Goal: Task Accomplishment & Management: Complete application form

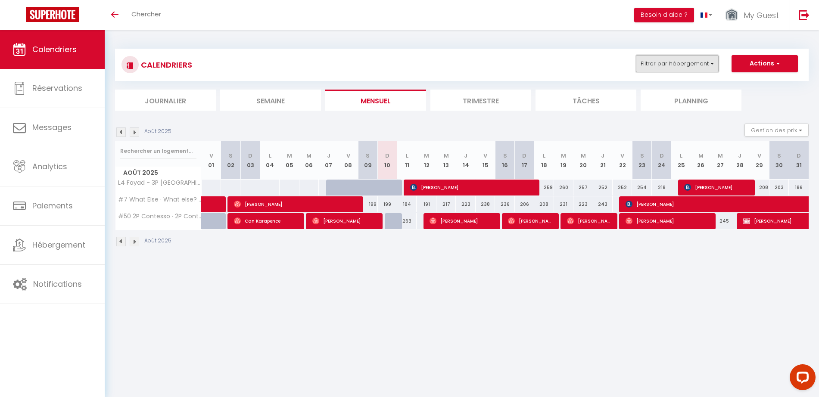
click at [697, 62] on button "Filtrer par hébergement" at bounding box center [677, 63] width 83 height 17
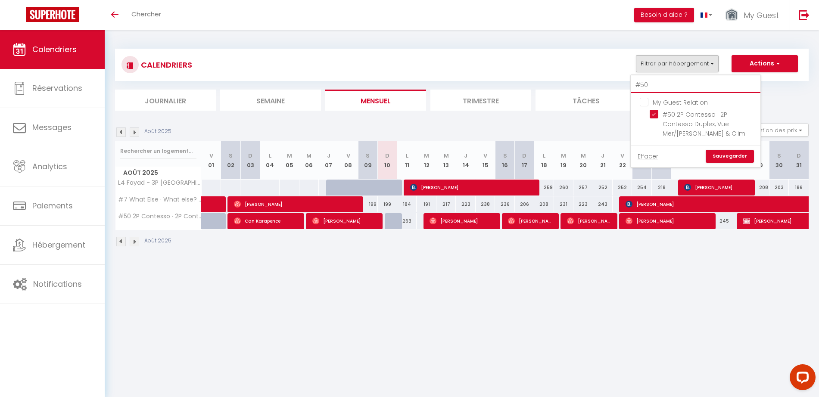
click at [661, 84] on input "#50" at bounding box center [696, 86] width 129 height 16
type input "#5"
checkbox input "false"
type input "#"
checkbox input "false"
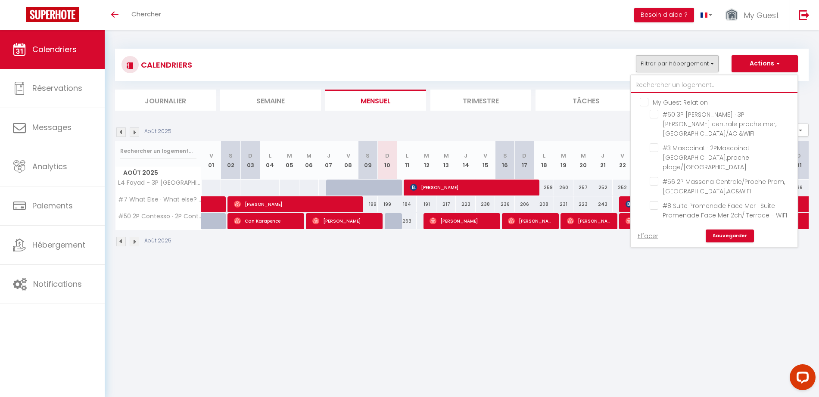
checkbox input "false"
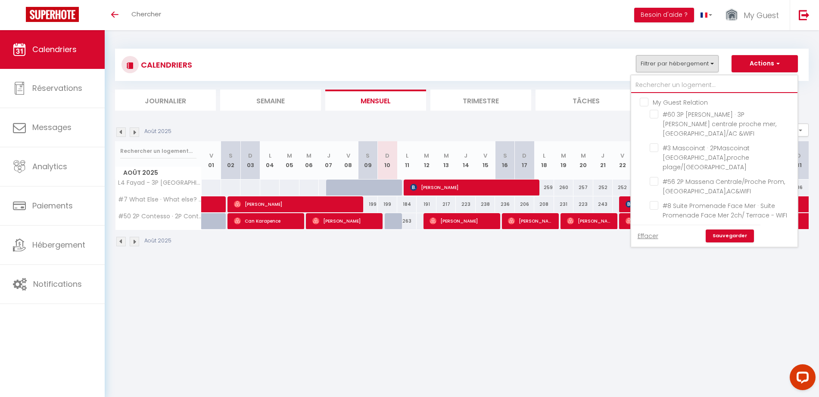
checkbox input "false"
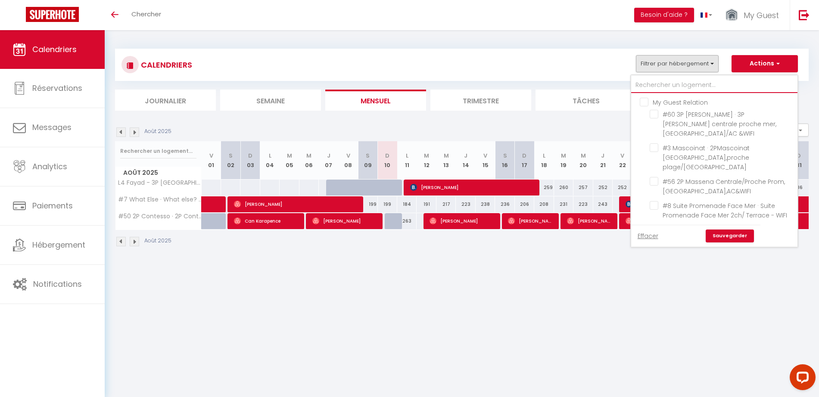
checkbox input "false"
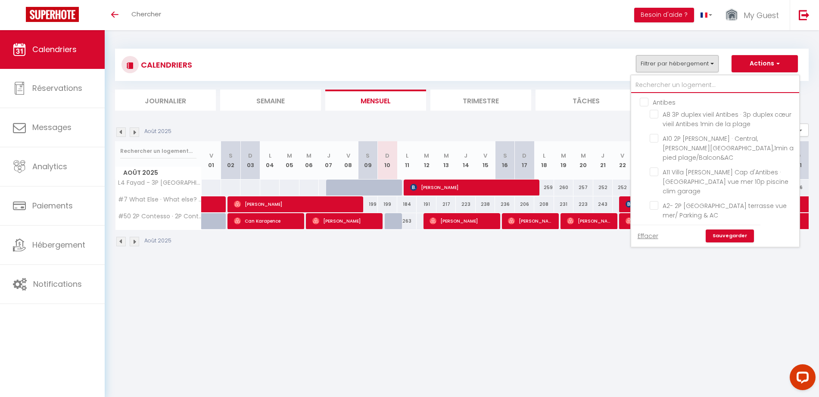
type input "S"
checkbox input "false"
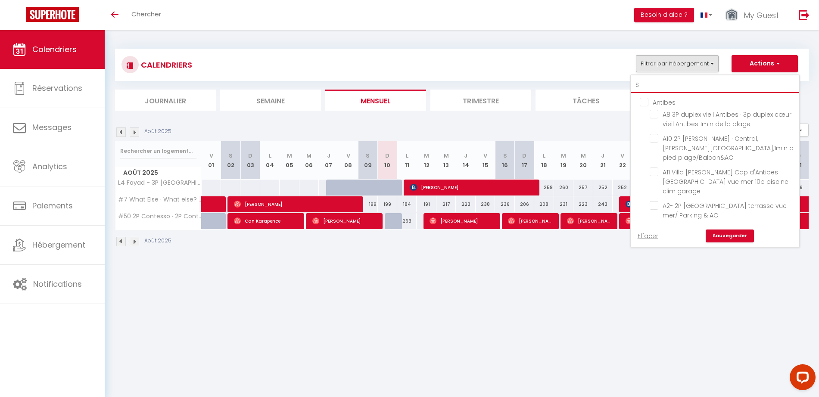
checkbox input "false"
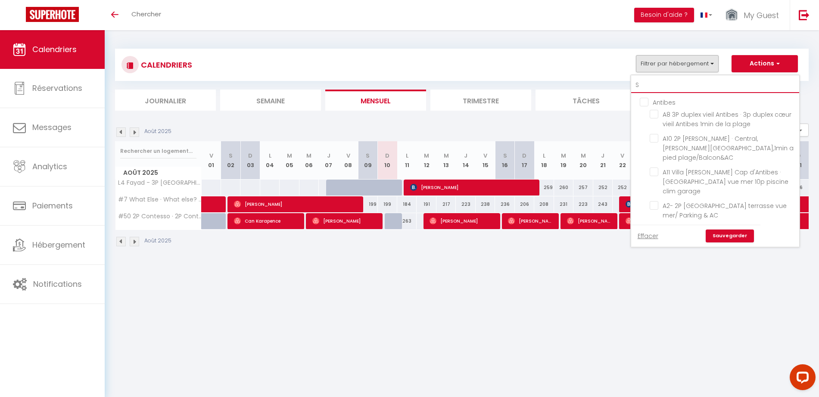
checkbox input "false"
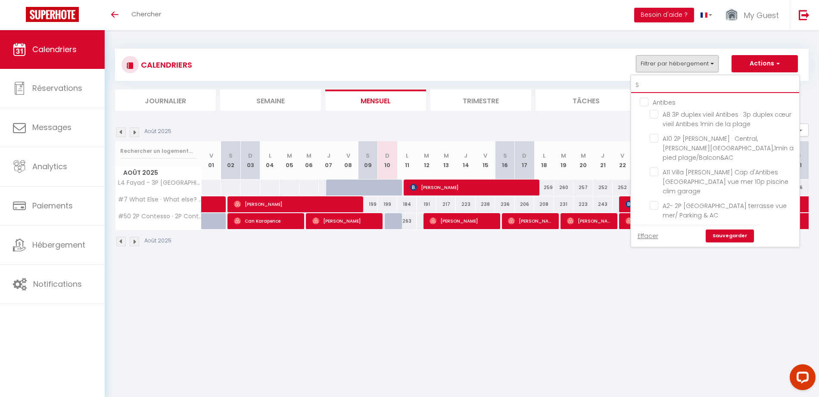
checkbox input "false"
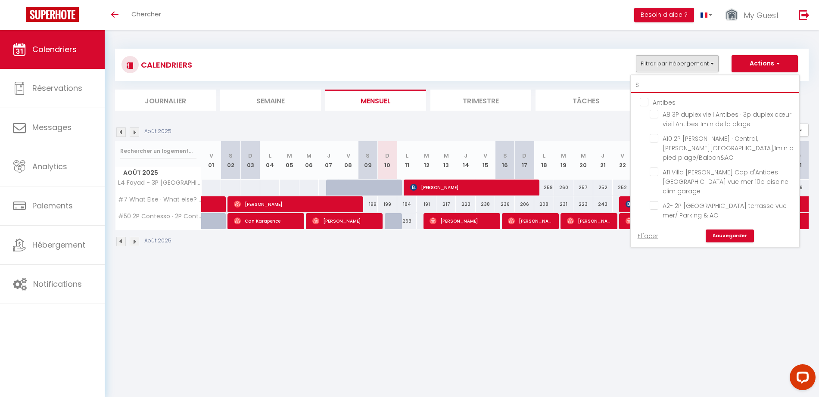
checkbox input "false"
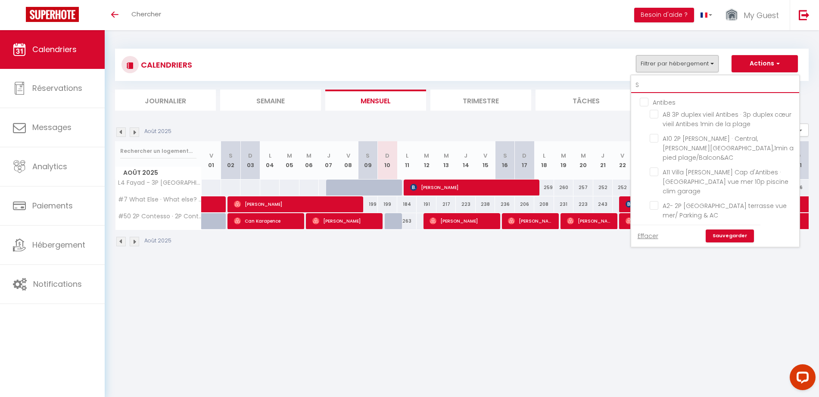
checkbox input "false"
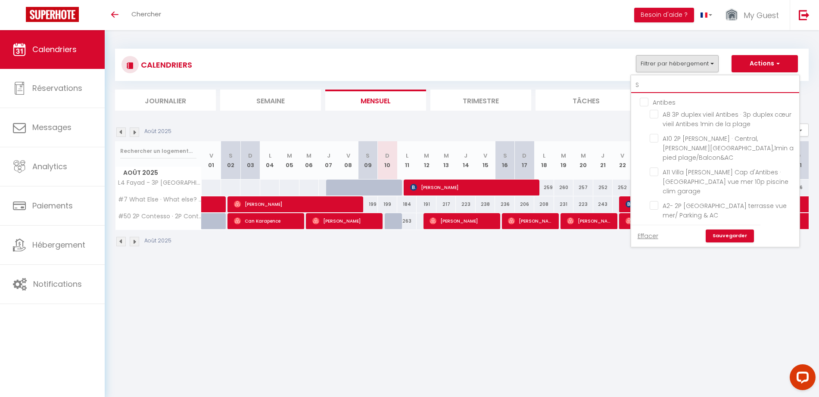
checkbox input "false"
checkbox input "true"
checkbox input "false"
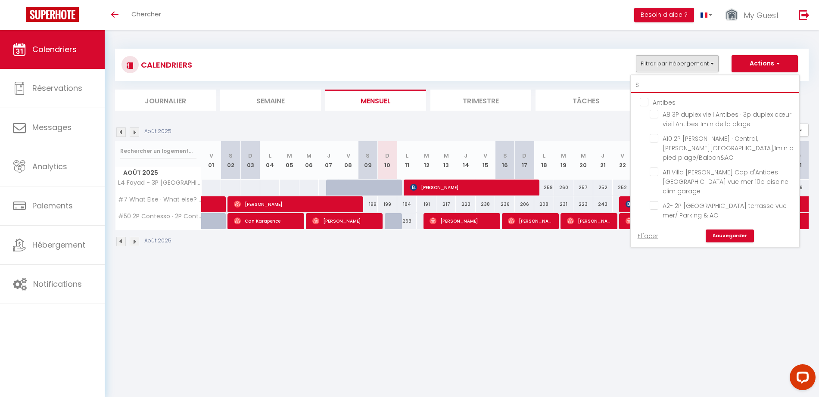
checkbox input "false"
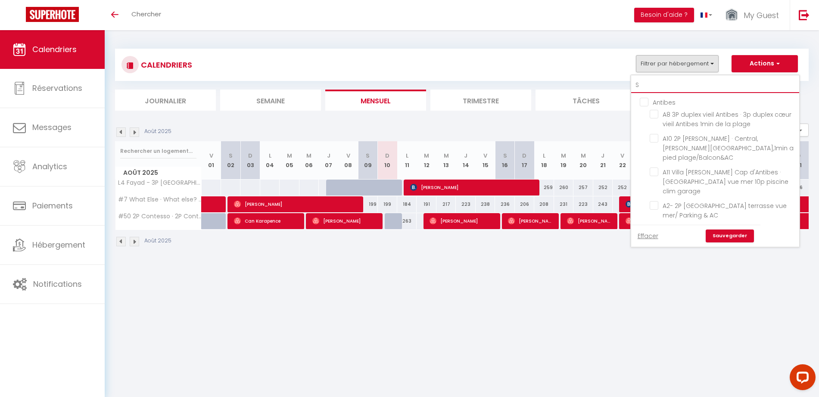
checkbox input "false"
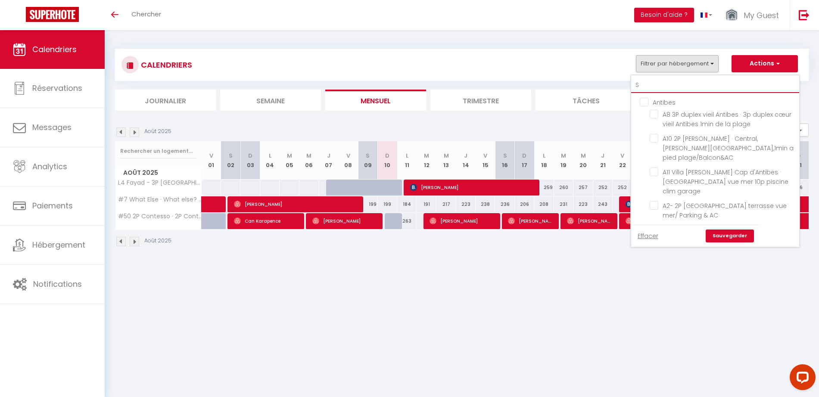
checkbox input "false"
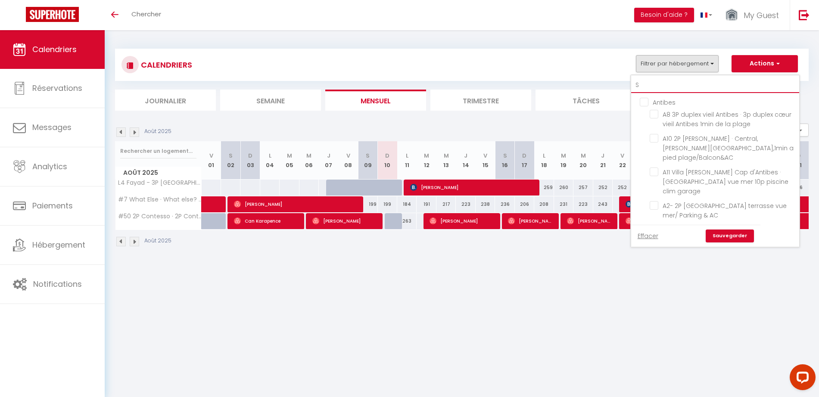
checkbox input "false"
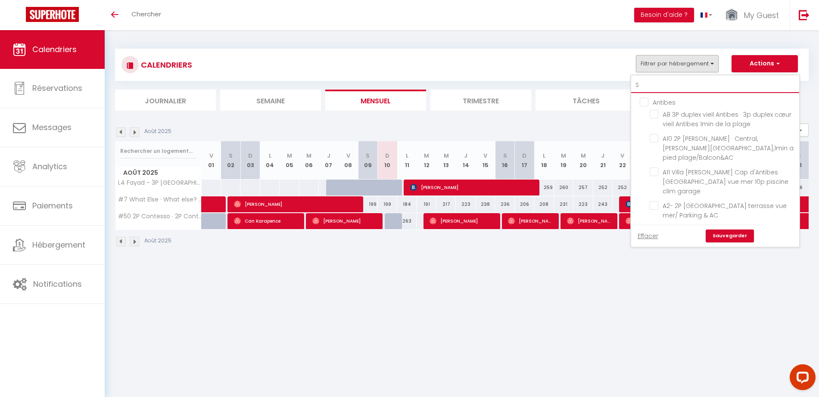
checkbox input "false"
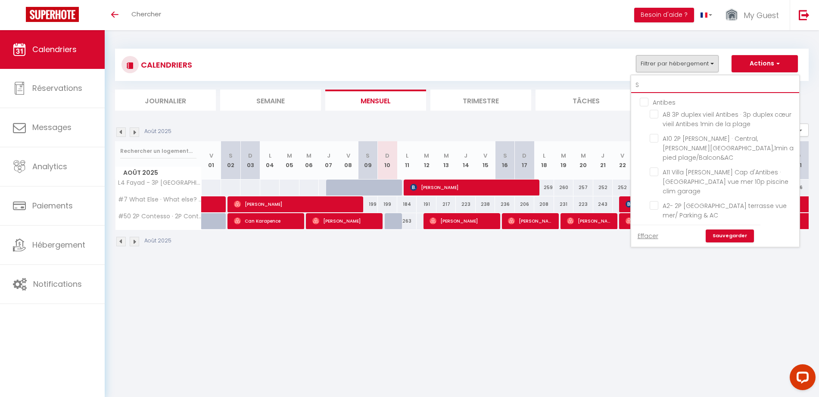
checkbox input "false"
checkbox input "true"
checkbox input "false"
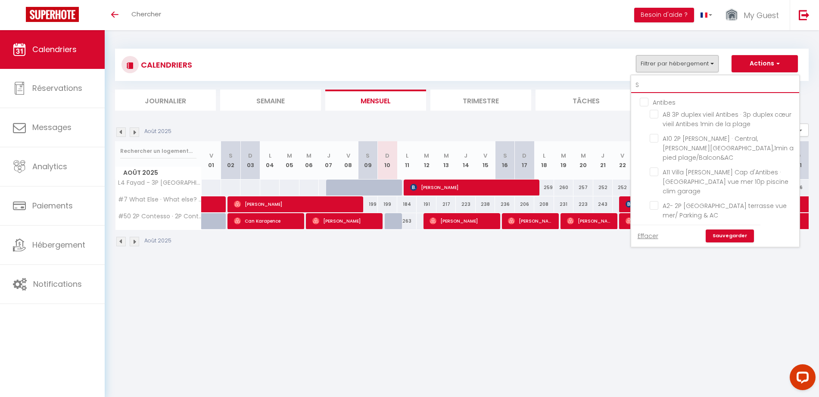
checkbox input "false"
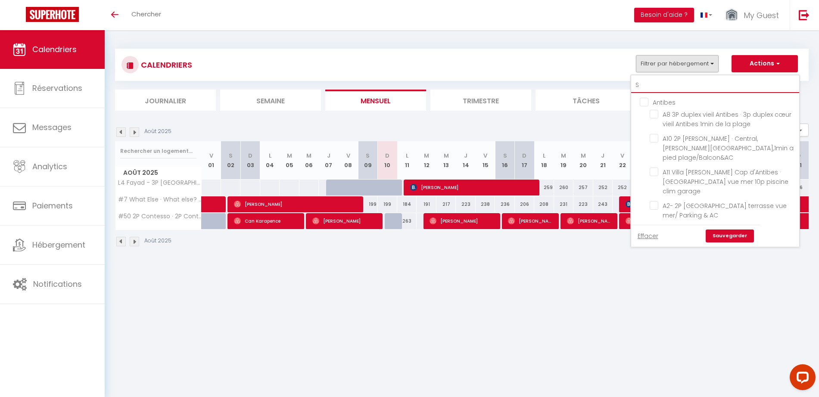
checkbox input "false"
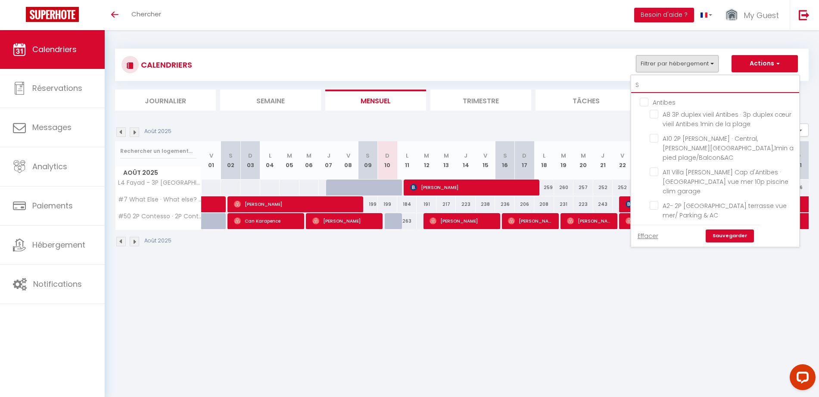
checkbox input "false"
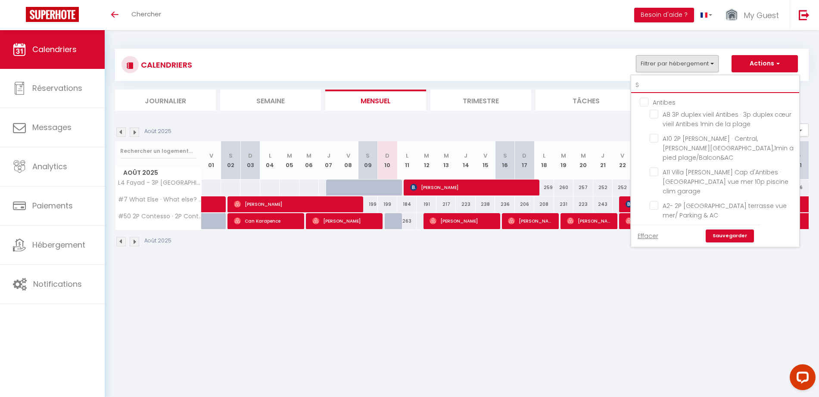
checkbox input "false"
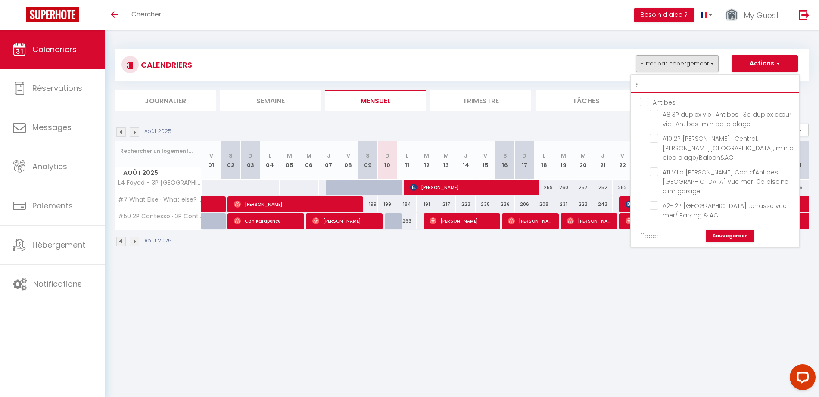
checkbox input "false"
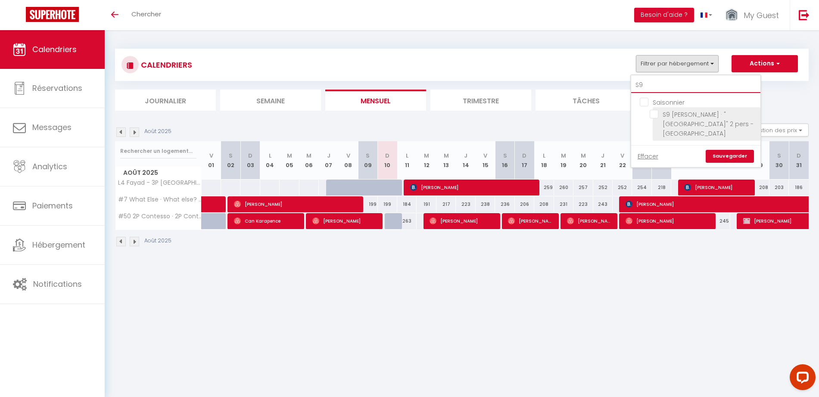
type input "S9"
click at [657, 112] on input "S9 [PERSON_NAME] · "[GEOGRAPHIC_DATA]" 2 pers -[GEOGRAPHIC_DATA]" at bounding box center [704, 114] width 108 height 9
checkbox input "true"
click at [720, 150] on link "Sauvegarder" at bounding box center [730, 156] width 48 height 13
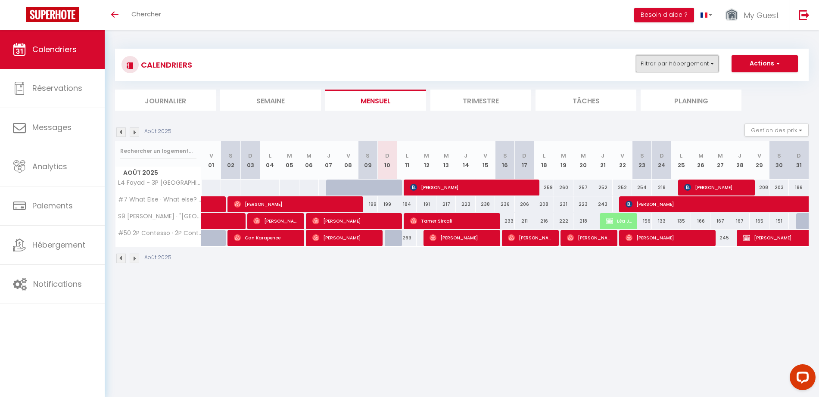
click at [671, 64] on button "Filtrer par hébergement" at bounding box center [677, 63] width 83 height 17
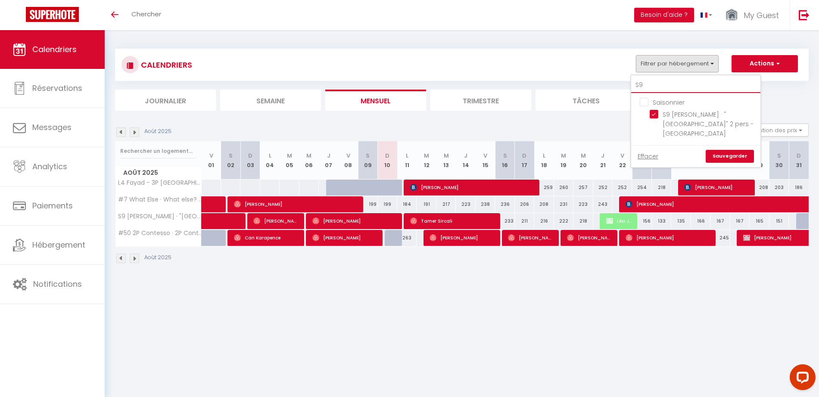
drag, startPoint x: 655, startPoint y: 82, endPoint x: 631, endPoint y: 82, distance: 23.7
click at [631, 82] on div "S9 Saisonnier S9 [PERSON_NAME] · "[GEOGRAPHIC_DATA]" 2 pers -[GEOGRAPHIC_DATA] …" at bounding box center [696, 122] width 131 height 94
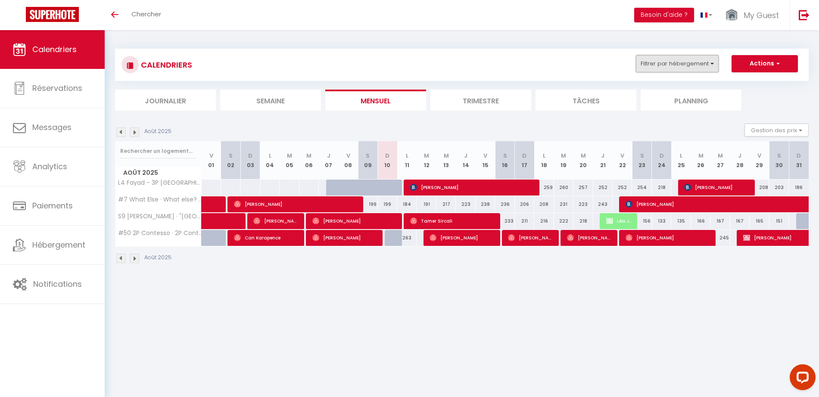
click at [660, 63] on button "Filtrer par hébergement" at bounding box center [677, 63] width 83 height 17
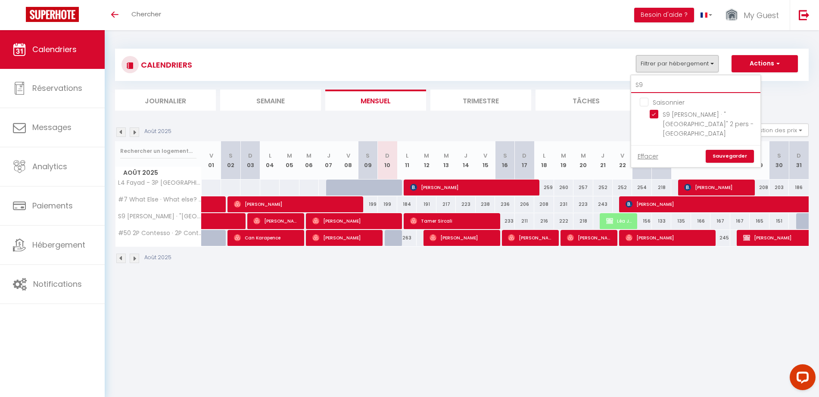
click at [648, 88] on input "S9" at bounding box center [696, 86] width 129 height 16
type input "S"
checkbox input "false"
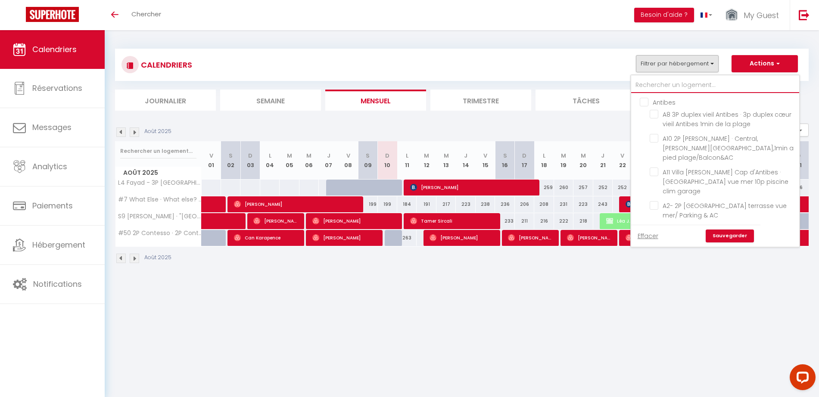
type input "B"
checkbox input "false"
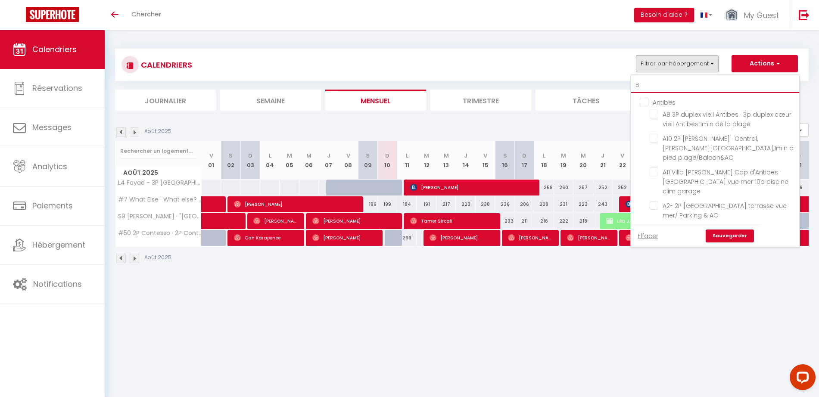
checkbox input "false"
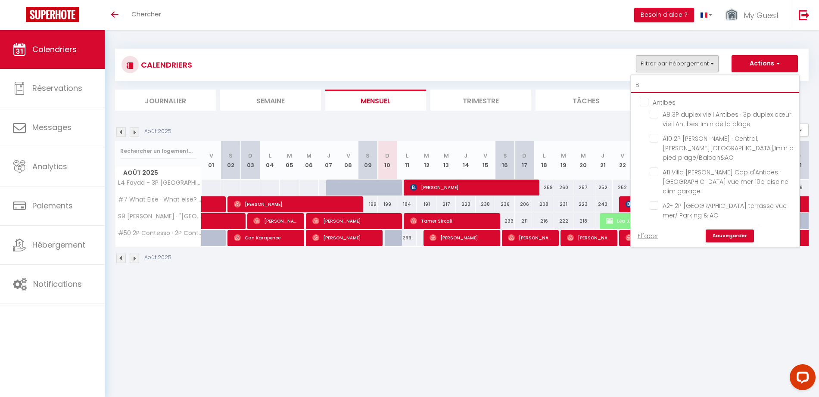
checkbox input "false"
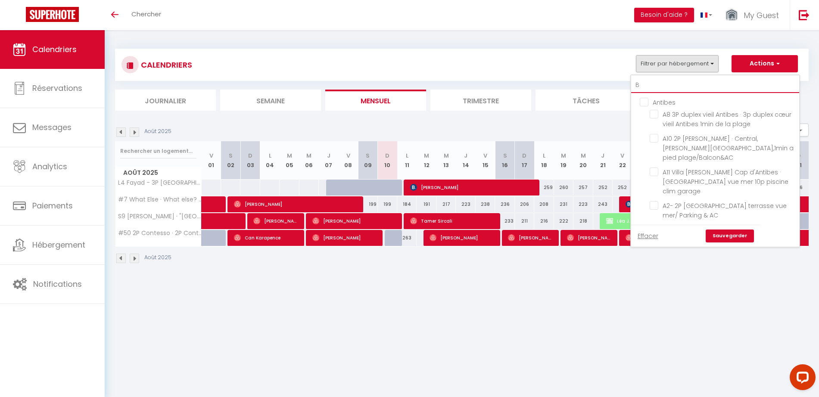
checkbox input "false"
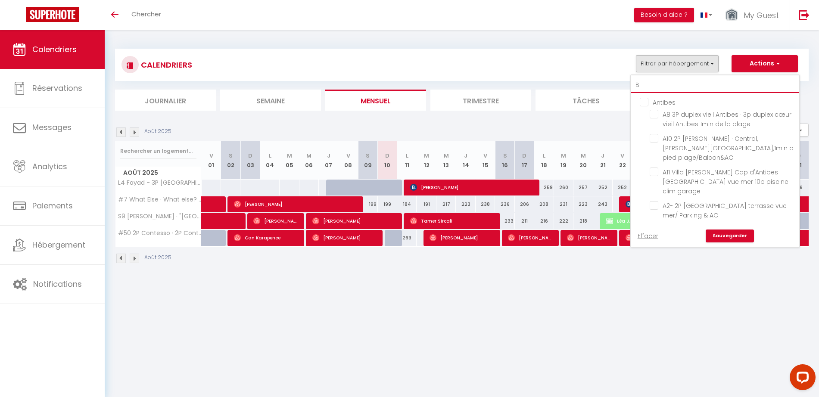
checkbox input "false"
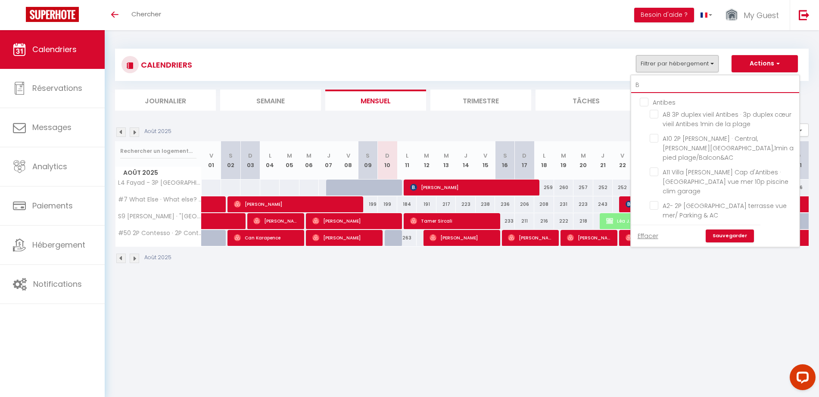
checkbox input "false"
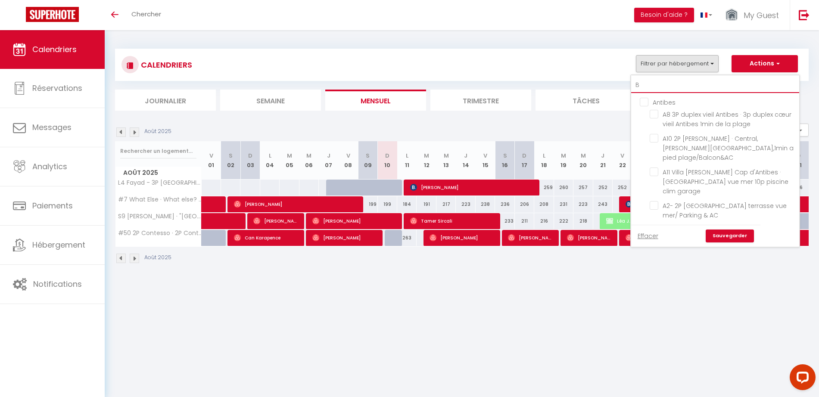
checkbox input "false"
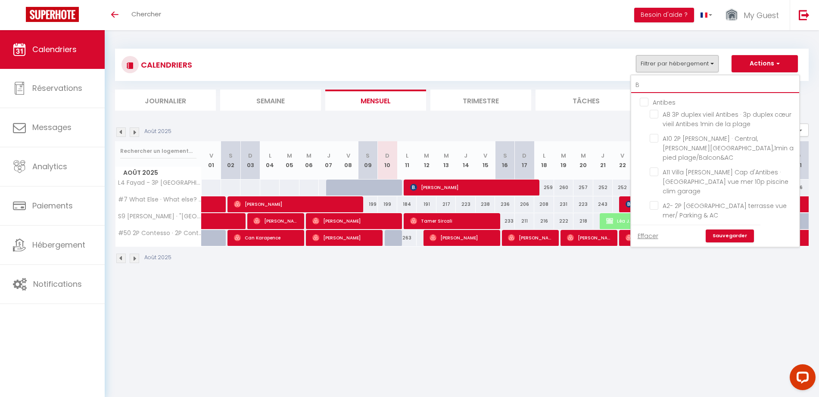
checkbox input "false"
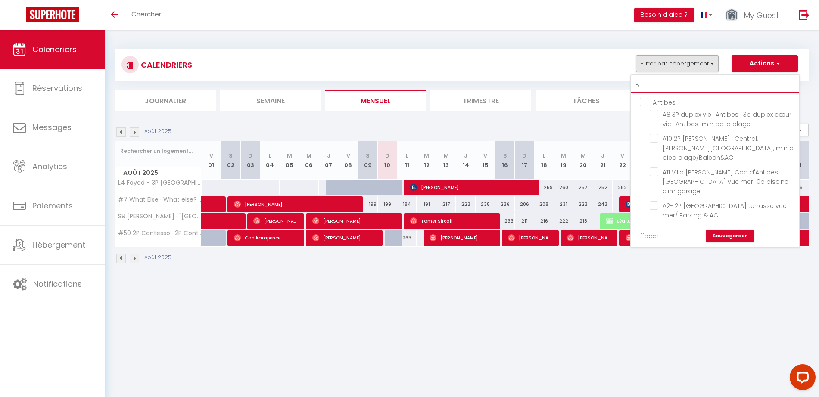
checkbox input "false"
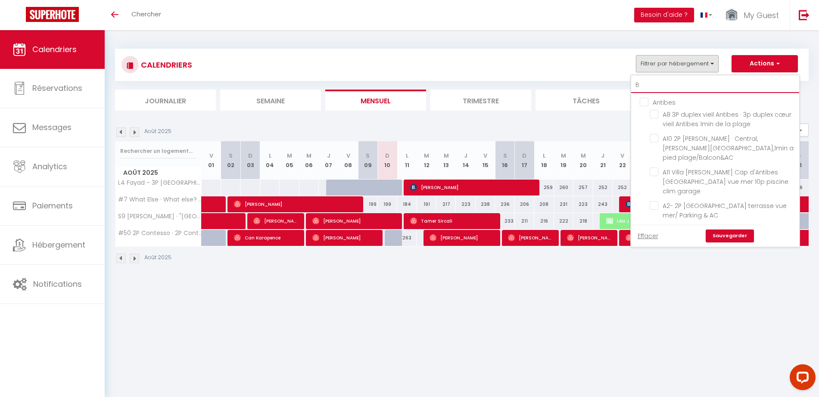
checkbox input "false"
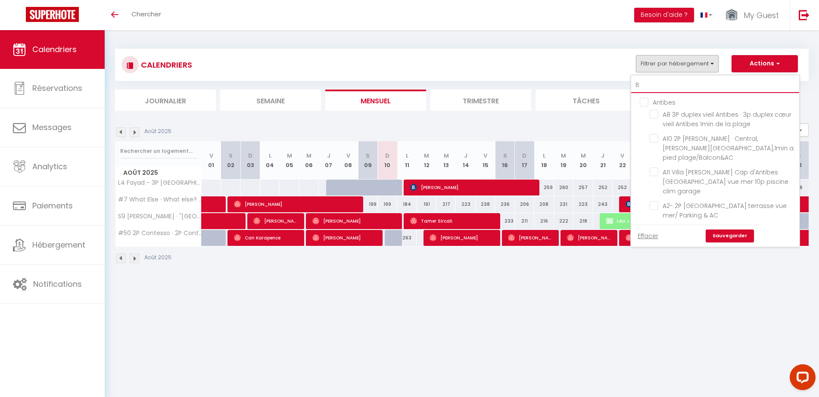
checkbox input "false"
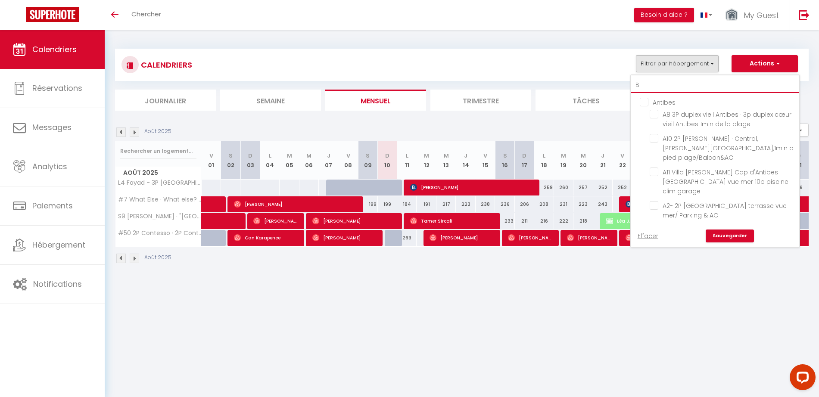
checkbox input "false"
type input "BM"
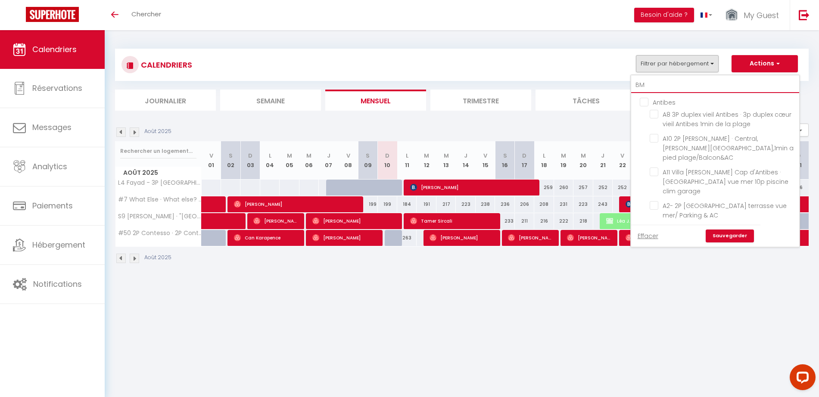
checkbox input "false"
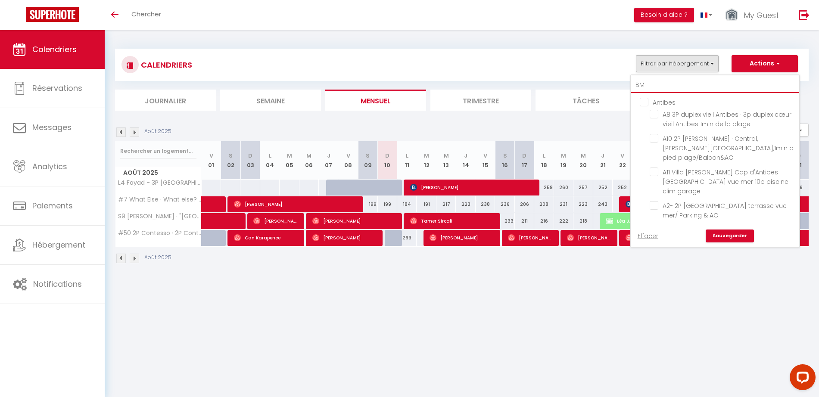
checkbox input "false"
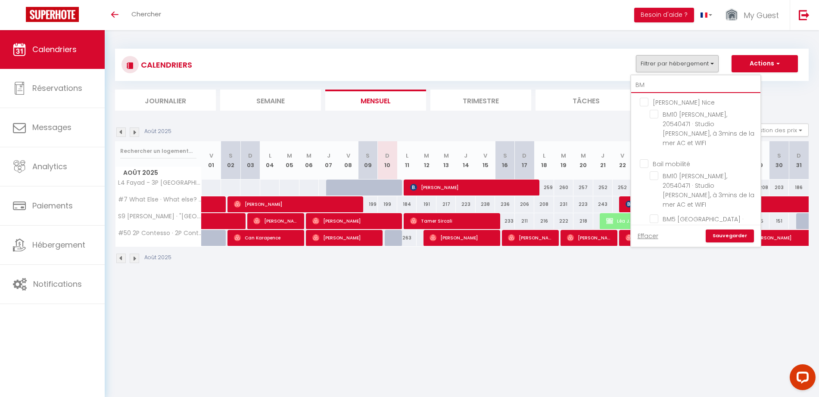
type input "BM6"
checkbox input "false"
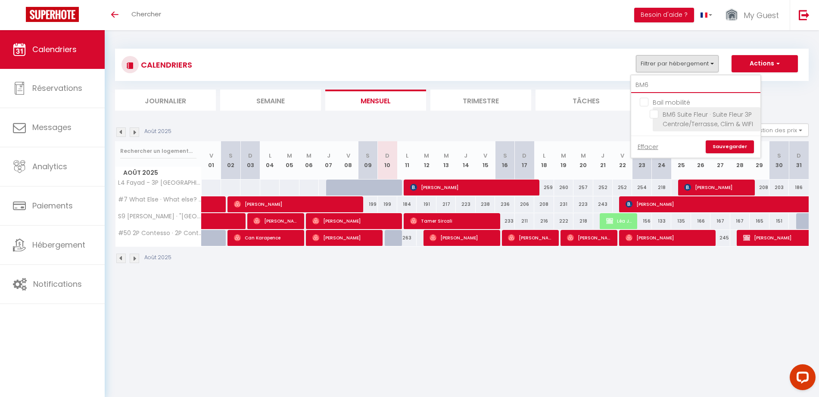
type input "BM6"
click at [657, 111] on input "BM6 Suite Fleur · Suite Fleur 3P Centrale/Terrasse, Clim & WIFI" at bounding box center [704, 114] width 108 height 9
checkbox input "true"
click at [722, 142] on link "Sauvegarder" at bounding box center [730, 147] width 48 height 13
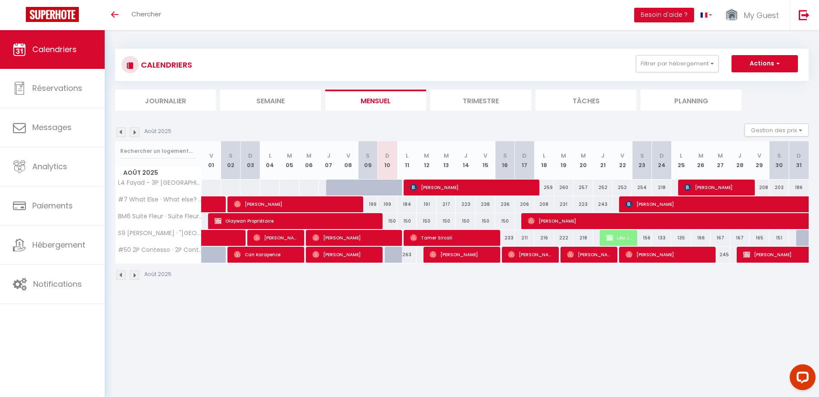
click at [408, 220] on div "150" at bounding box center [406, 221] width 19 height 16
type input "150"
type input "Lun 11 Août 2025"
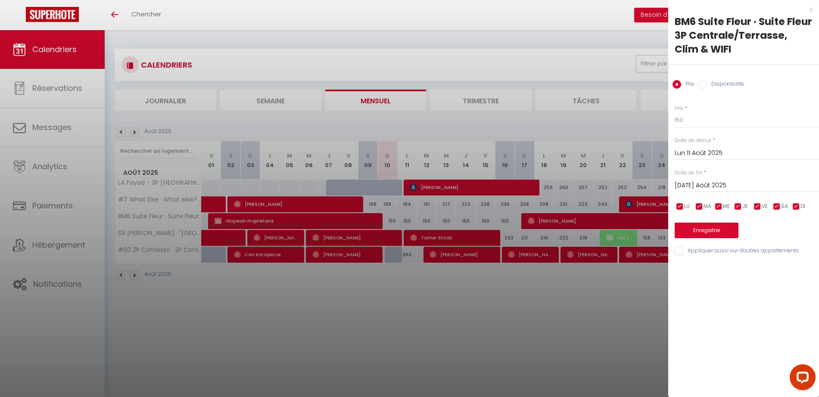
click at [721, 181] on input "[DATE] Août 2025" at bounding box center [747, 185] width 144 height 11
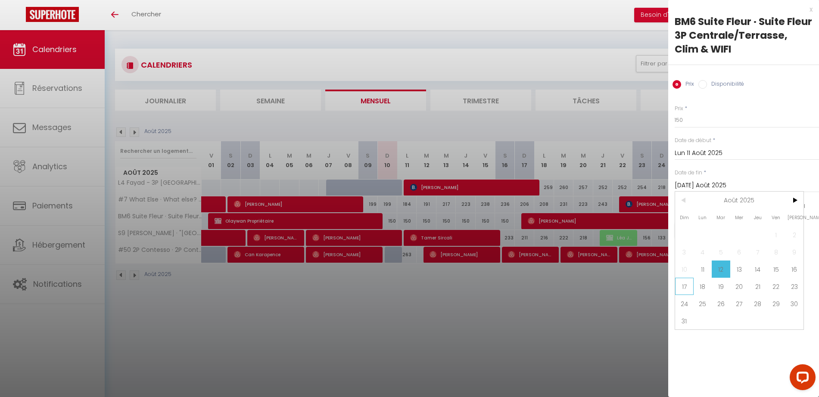
click at [688, 289] on span "17" at bounding box center [684, 286] width 19 height 17
type input "Dim 17 Août 2025"
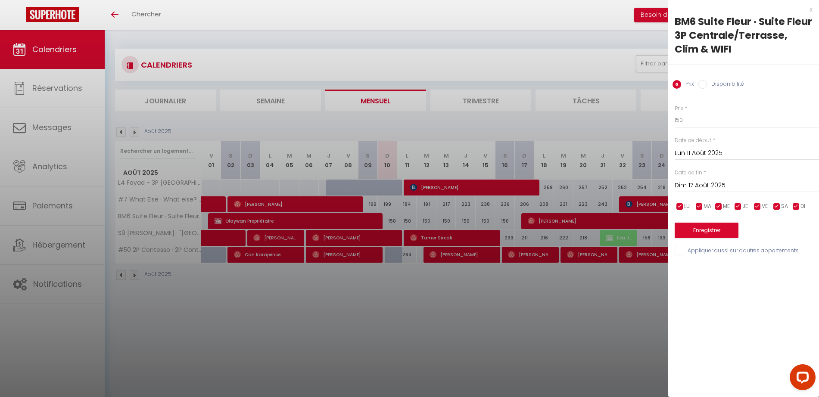
click at [744, 299] on div "x BM6 Suite Fleur · Suite Fleur 3P Centrale/Terrasse, Clim & WIFI Prix Disponib…" at bounding box center [744, 198] width 151 height 397
click at [703, 84] on input "Disponibilité" at bounding box center [703, 84] width 9 height 9
radio input "true"
click at [701, 123] on select "Disponible Indisponible" at bounding box center [747, 121] width 144 height 16
click at [732, 115] on select "Disponible Indisponible" at bounding box center [747, 121] width 144 height 16
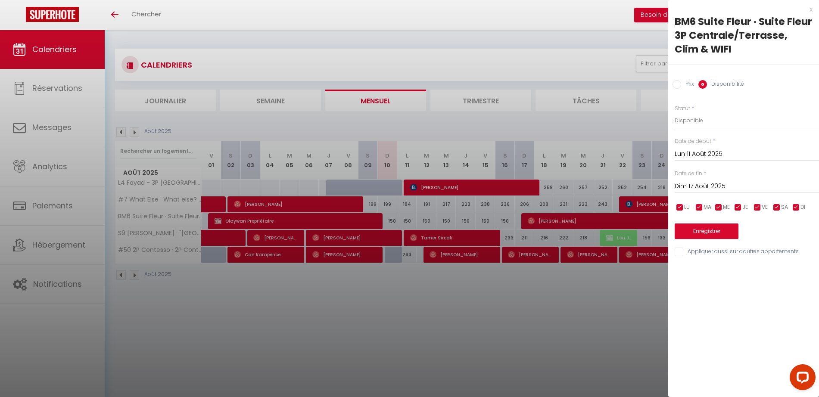
click at [677, 84] on input "Prix" at bounding box center [677, 84] width 9 height 9
radio input "true"
radio input "false"
click at [810, 10] on div "x" at bounding box center [741, 9] width 144 height 10
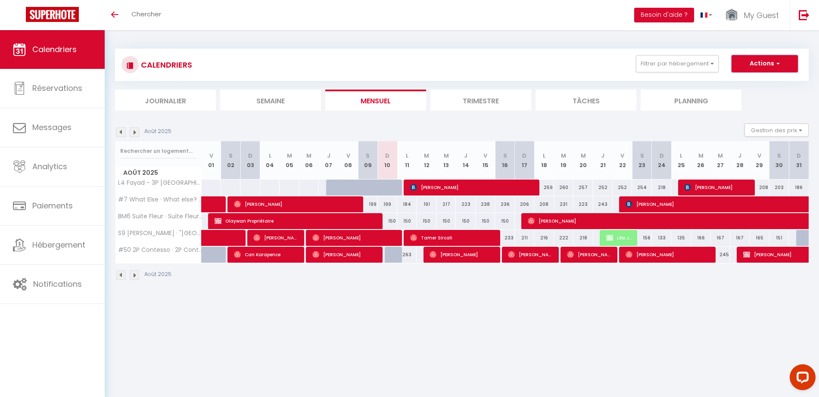
click at [751, 67] on button "Actions" at bounding box center [765, 63] width 66 height 17
click at [750, 84] on link "Nouvelle réservation" at bounding box center [756, 83] width 75 height 13
select select
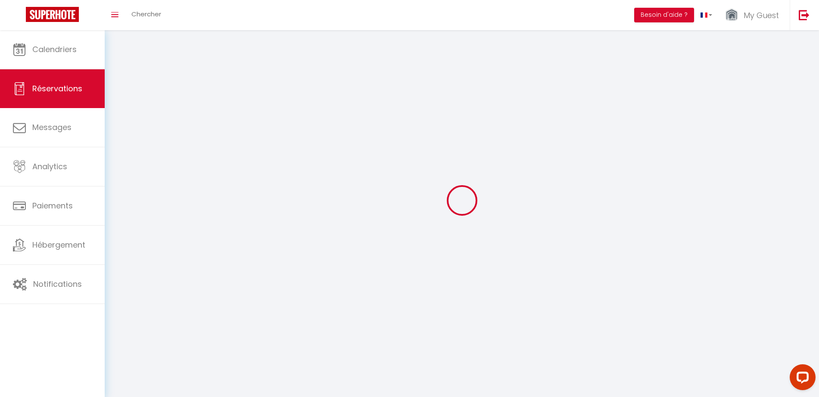
select select
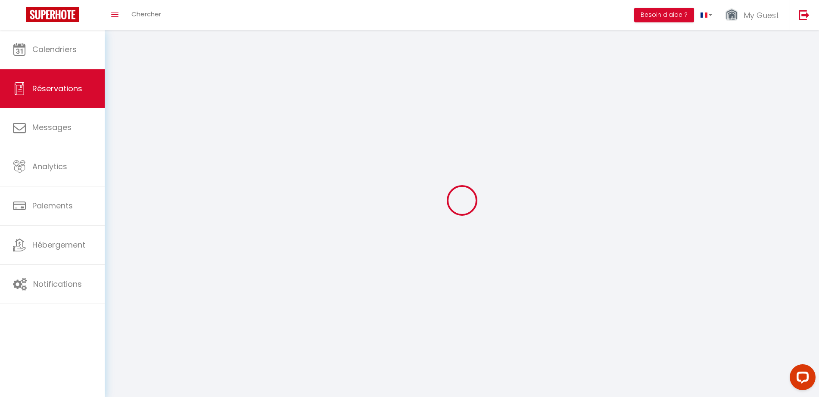
select select
checkbox input "false"
select select
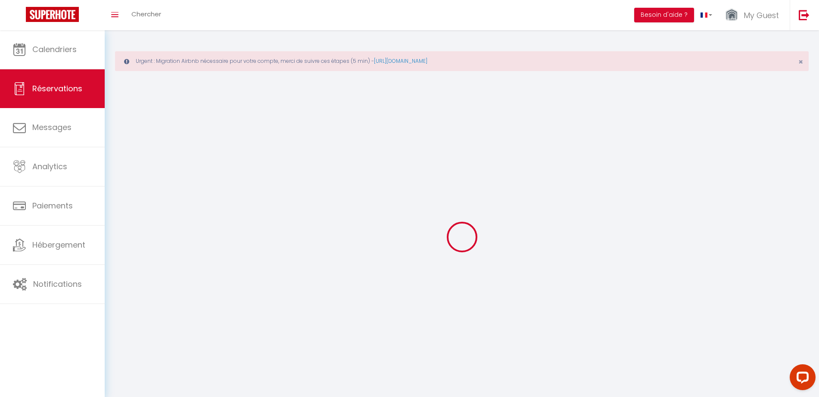
select select
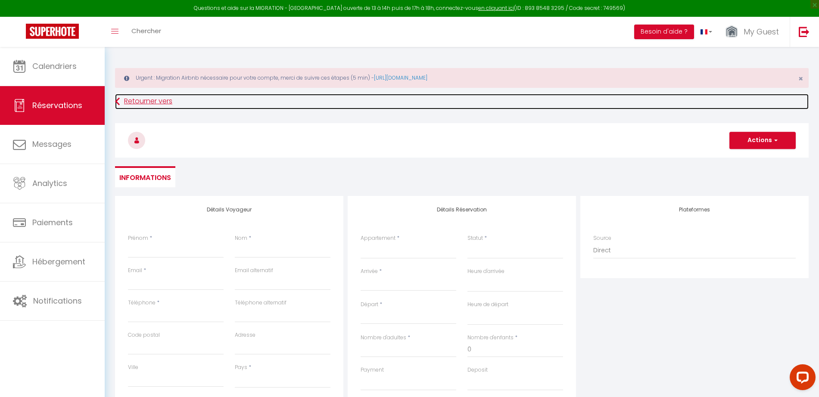
click at [124, 98] on link "Retourner vers" at bounding box center [462, 102] width 694 height 16
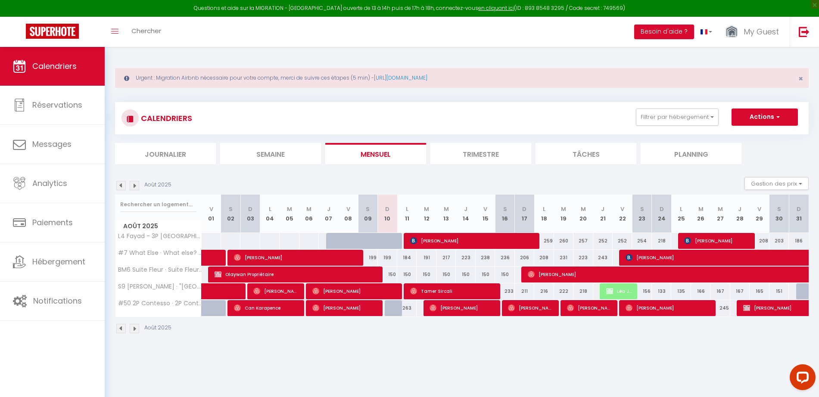
click at [412, 277] on div "150" at bounding box center [406, 275] width 19 height 16
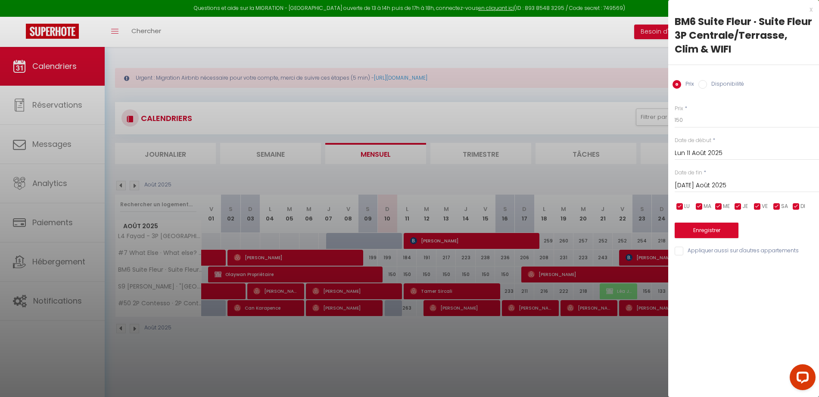
click at [810, 10] on div "x" at bounding box center [741, 9] width 144 height 10
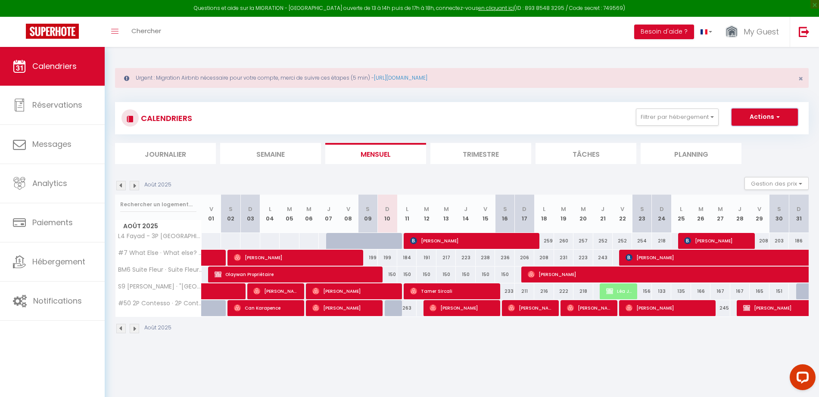
click at [762, 119] on button "Actions" at bounding box center [765, 117] width 66 height 17
click at [737, 137] on link "Nouvelle réservation" at bounding box center [756, 137] width 75 height 13
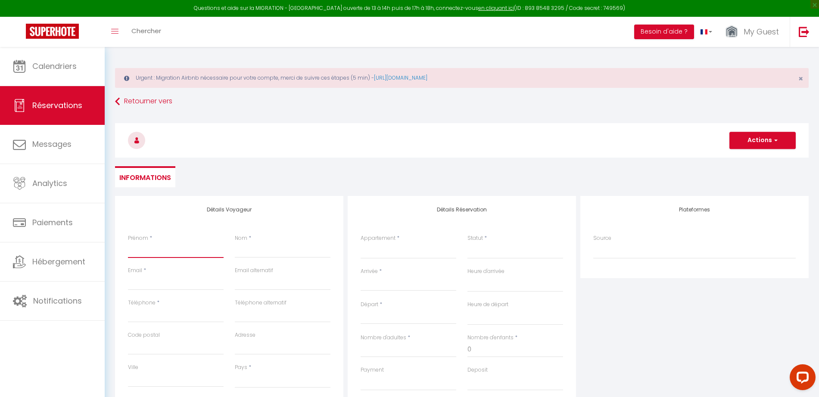
click at [158, 245] on input "Prénom" at bounding box center [176, 251] width 96 height 16
paste input "Mourad AFANTROUS"
drag, startPoint x: 153, startPoint y: 249, endPoint x: 205, endPoint y: 253, distance: 52.3
click at [205, 253] on input "Mourad AFANTROUS" at bounding box center [176, 251] width 96 height 16
click at [253, 251] on input "Nom" at bounding box center [283, 251] width 96 height 16
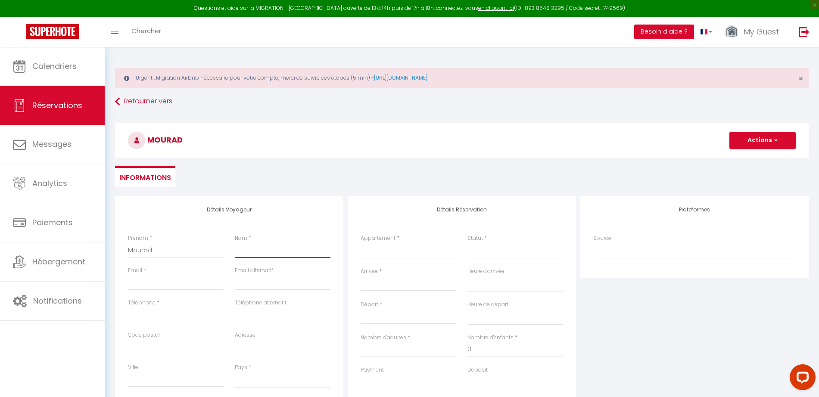
paste input "AFANTROUS"
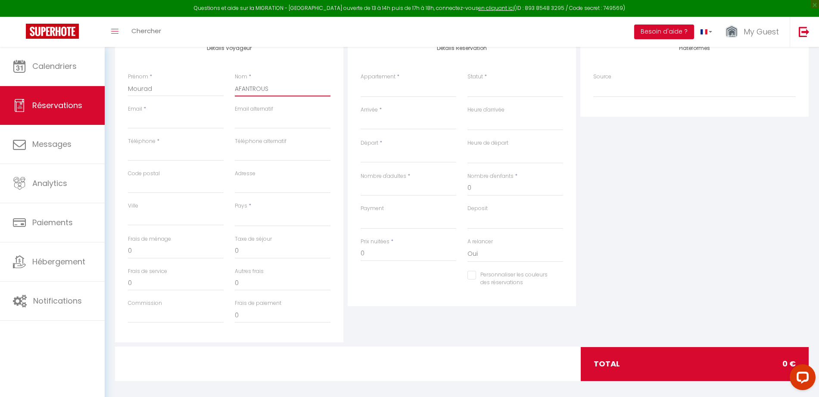
scroll to position [108, 0]
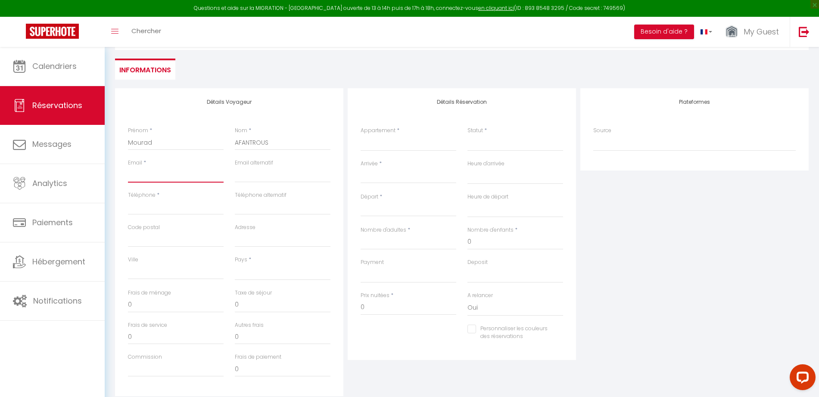
click at [144, 177] on input "Email client" at bounding box center [176, 175] width 96 height 16
paste input "[EMAIL_ADDRESS][DOMAIN_NAME]"
click at [145, 208] on input "Téléphone" at bounding box center [176, 208] width 96 height 16
paste input "[PHONE_NUMBER]"
click at [275, 204] on input "Téléphone alternatif" at bounding box center [283, 208] width 96 height 16
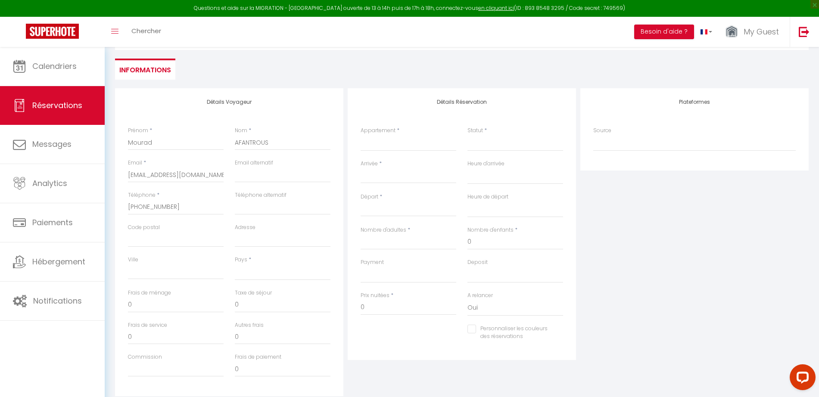
click at [247, 263] on div "Pays * [GEOGRAPHIC_DATA] [GEOGRAPHIC_DATA] [GEOGRAPHIC_DATA] [GEOGRAPHIC_DATA] …" at bounding box center [283, 268] width 96 height 25
click at [248, 272] on select "[GEOGRAPHIC_DATA] [GEOGRAPHIC_DATA] [GEOGRAPHIC_DATA] [GEOGRAPHIC_DATA] [GEOGRA…" at bounding box center [283, 272] width 96 height 16
click at [257, 271] on select "[GEOGRAPHIC_DATA] [GEOGRAPHIC_DATA] [GEOGRAPHIC_DATA] [GEOGRAPHIC_DATA] [GEOGRA…" at bounding box center [283, 272] width 96 height 16
click at [162, 275] on input "Ville" at bounding box center [176, 272] width 96 height 16
click at [174, 303] on input "0" at bounding box center [176, 305] width 96 height 16
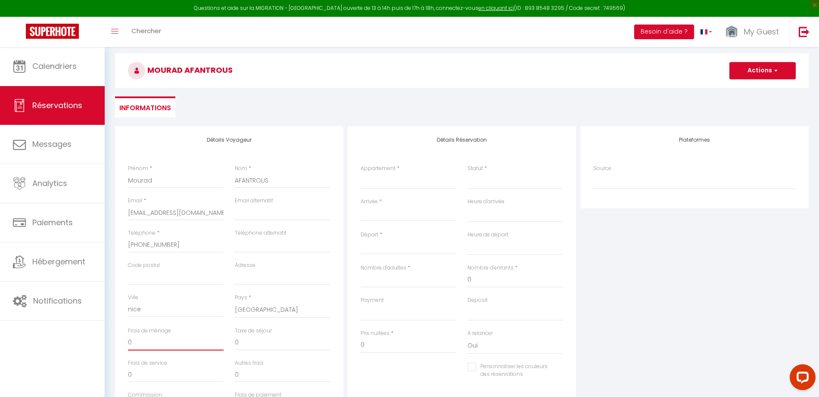
scroll to position [59, 0]
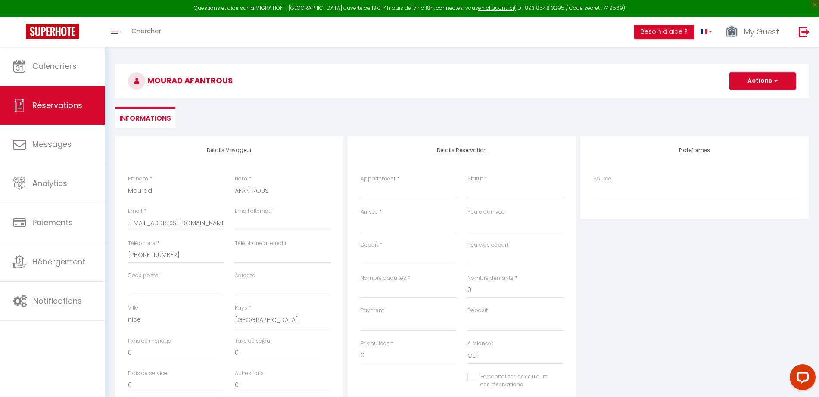
click at [753, 84] on button "Actions" at bounding box center [763, 80] width 66 height 17
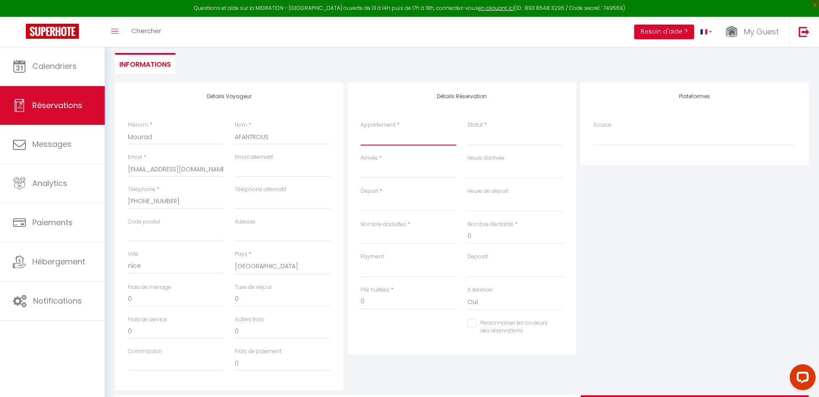
click at [408, 132] on select "#8 Suite Promenade Face Mer · Suite Promenade Face Mer 2ch/ Terrace - WIFI [GEO…" at bounding box center [409, 137] width 96 height 16
click at [402, 136] on select "#8 Suite Promenade Face Mer · Suite Promenade Face Mer 2ch/ Terrace - WIFI [GEO…" at bounding box center [409, 137] width 96 height 16
click at [361, 129] on select "#8 Suite Promenade Face Mer · Suite Promenade Face Mer 2ch/ Terrace - WIFI [GEO…" at bounding box center [409, 137] width 96 height 16
click at [495, 140] on select "Confirmé Non Confirmé [PERSON_NAME] par le voyageur No Show Request" at bounding box center [516, 137] width 96 height 16
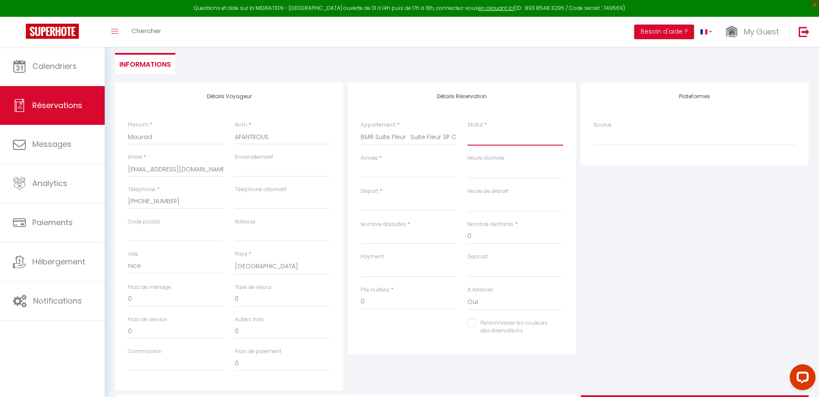
click at [485, 135] on select "Confirmé Non Confirmé [PERSON_NAME] par le voyageur No Show Request" at bounding box center [516, 137] width 96 height 16
click at [480, 133] on select "Confirmé Non Confirmé [PERSON_NAME] par le voyageur No Show Request" at bounding box center [516, 137] width 96 height 16
click at [468, 129] on select "Confirmé Non Confirmé [PERSON_NAME] par le voyageur No Show Request" at bounding box center [516, 137] width 96 height 16
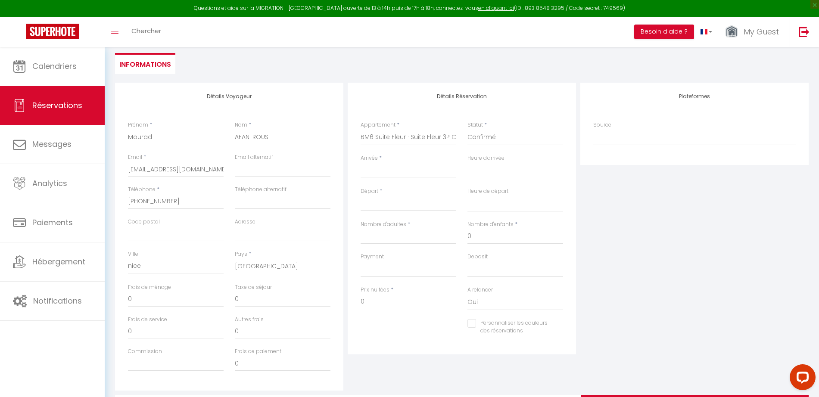
click at [388, 169] on input "Arrivée" at bounding box center [409, 171] width 96 height 11
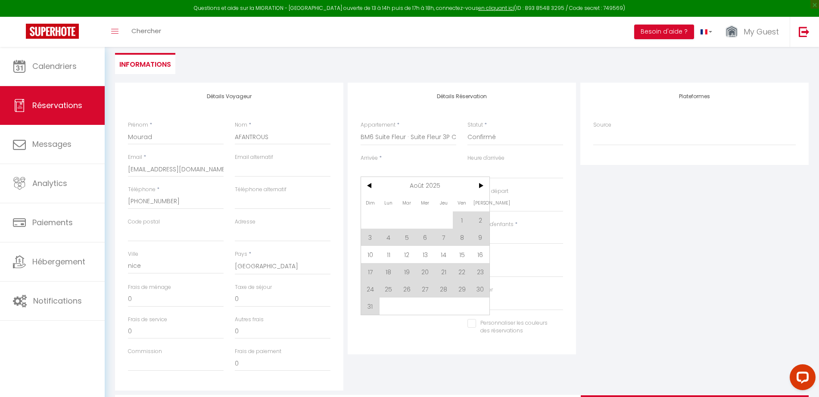
click at [387, 254] on span "11" at bounding box center [389, 254] width 19 height 17
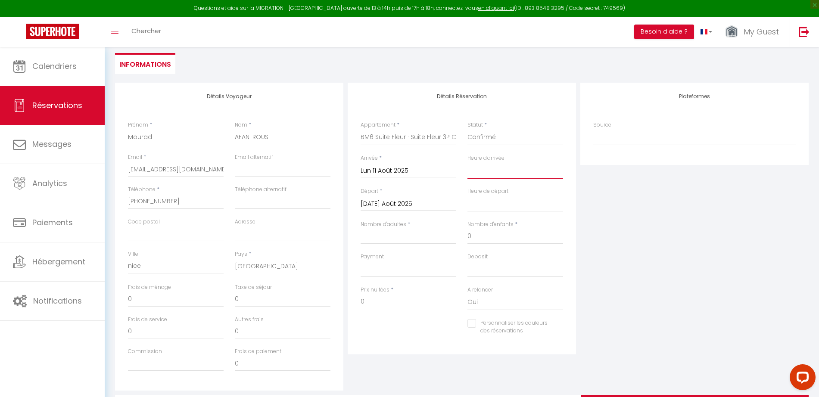
click at [504, 164] on select "00:00 00:30 01:00 01:30 02:00 02:30 03:00 03:30 04:00 04:30 05:00 05:30 06:00 0…" at bounding box center [516, 171] width 96 height 16
click at [409, 206] on input "[DATE] Août 2025" at bounding box center [409, 204] width 96 height 11
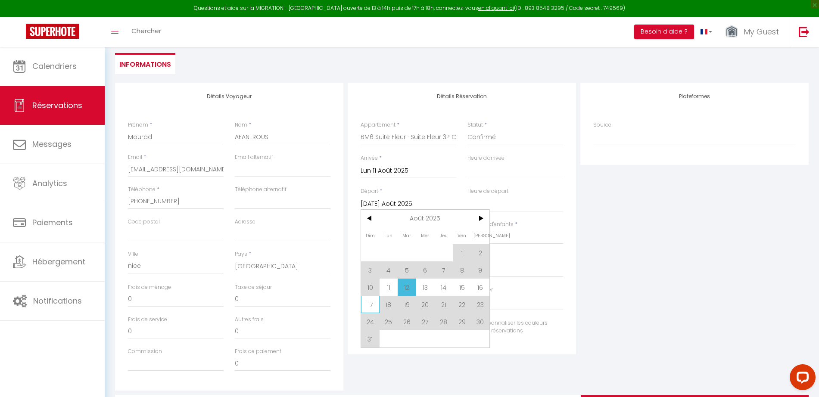
click at [375, 306] on span "17" at bounding box center [370, 304] width 19 height 17
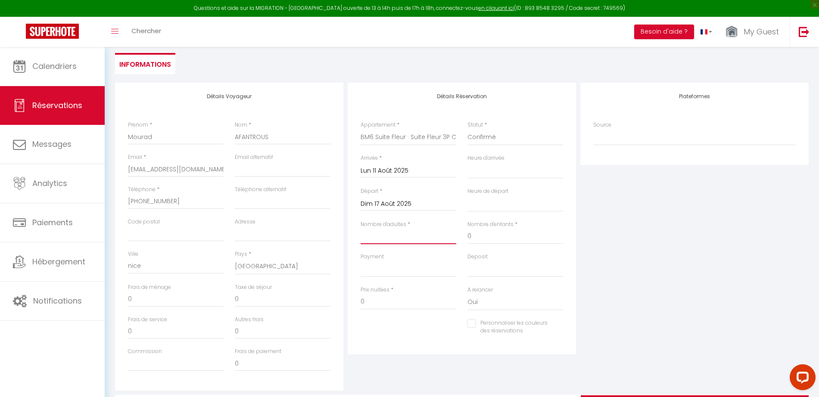
click at [389, 238] on input "Nombre d'adultes" at bounding box center [409, 237] width 96 height 16
click at [411, 268] on select "OK KO" at bounding box center [409, 269] width 96 height 16
click at [638, 252] on div "Plateformes Source Direct [DOMAIN_NAME] [DOMAIN_NAME] Chalet montagne Expedia G…" at bounding box center [694, 237] width 233 height 308
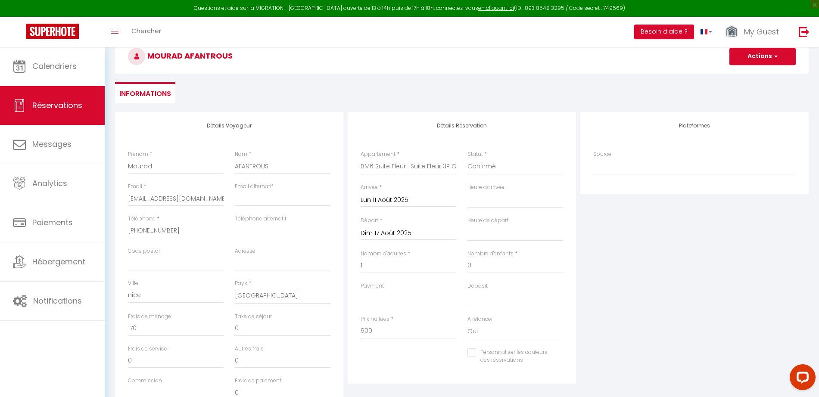
scroll to position [6, 0]
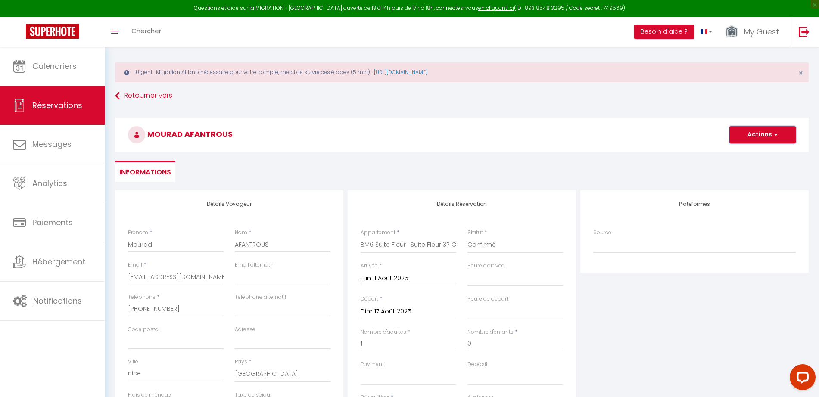
click at [766, 138] on button "Actions" at bounding box center [763, 134] width 66 height 17
click at [738, 155] on link "Enregistrer" at bounding box center [754, 153] width 68 height 11
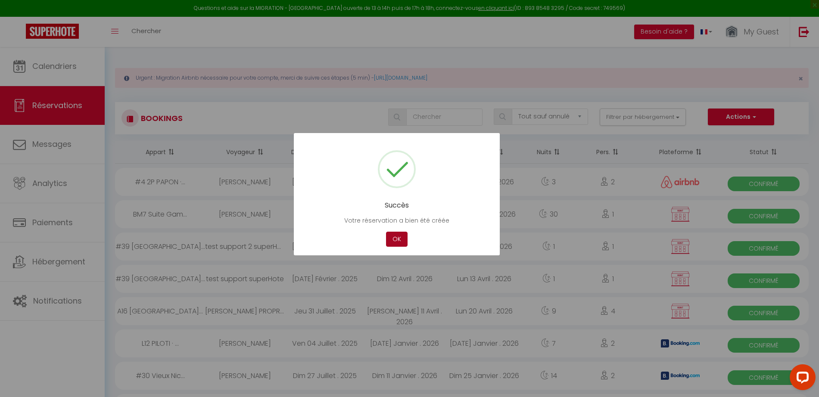
click at [395, 237] on button "OK" at bounding box center [397, 239] width 22 height 15
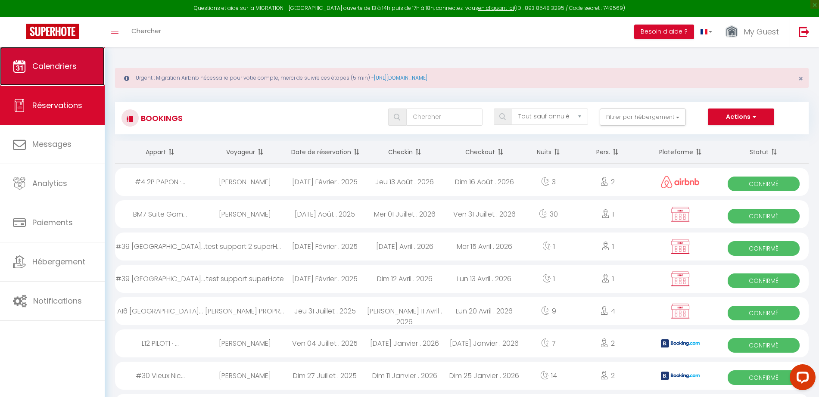
click at [48, 65] on span "Calendriers" at bounding box center [54, 66] width 44 height 11
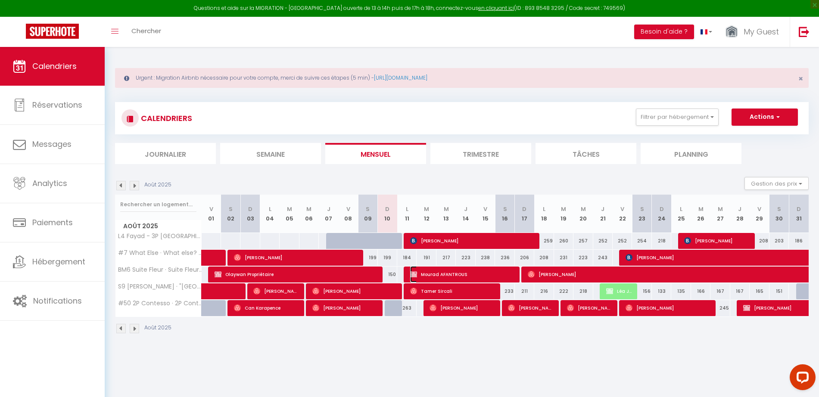
click at [455, 275] on span "Mourad AFANTROUS" at bounding box center [461, 274] width 103 height 16
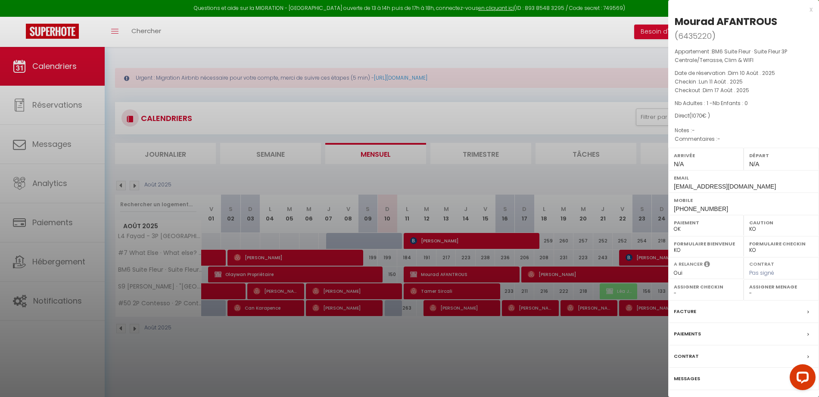
click at [432, 275] on div at bounding box center [409, 198] width 819 height 397
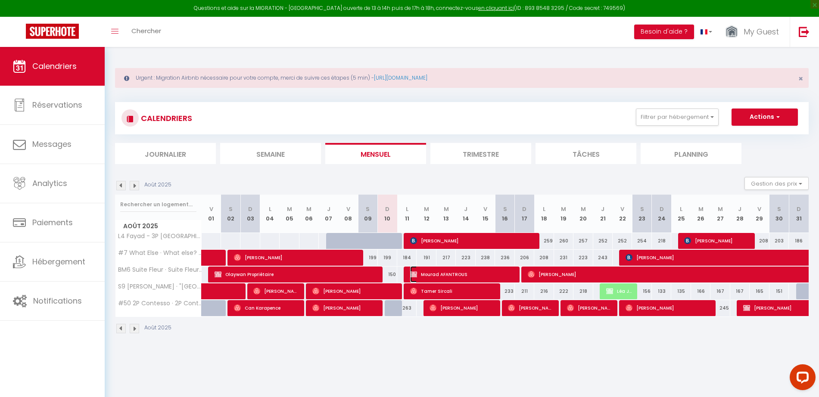
click at [436, 274] on span "Mourad AFANTROUS" at bounding box center [461, 274] width 103 height 16
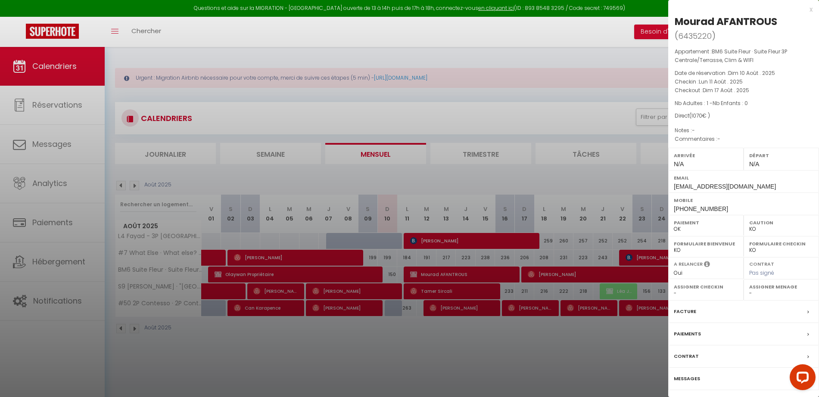
click at [725, 379] on div "Messages" at bounding box center [744, 379] width 151 height 22
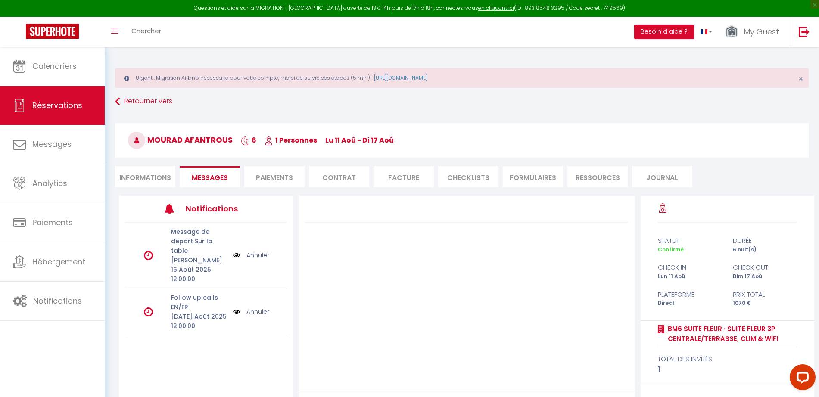
click at [149, 175] on li "Informations" at bounding box center [145, 176] width 60 height 21
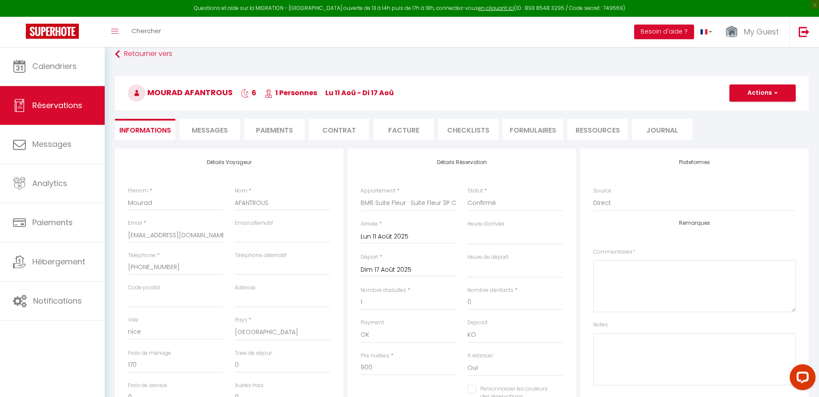
scroll to position [162, 0]
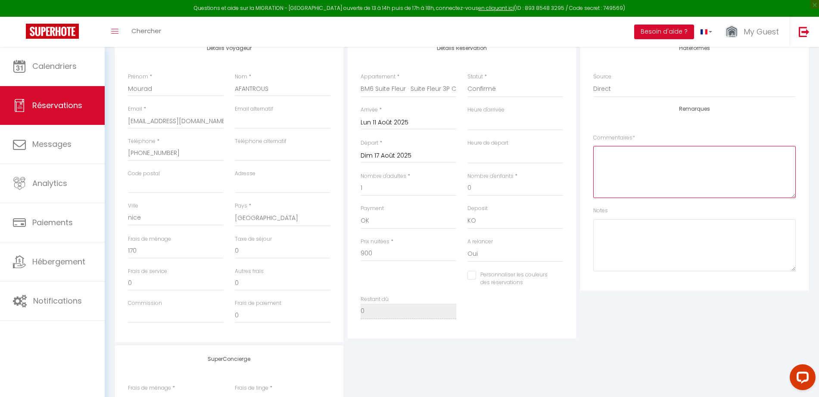
click at [626, 160] on textarea at bounding box center [695, 172] width 203 height 52
click at [612, 233] on textarea at bounding box center [695, 245] width 203 height 52
click at [648, 228] on textarea "[PERSON_NAME] ET SEL A ENVOYER" at bounding box center [695, 245] width 203 height 52
click at [647, 163] on textarea at bounding box center [695, 172] width 203 height 52
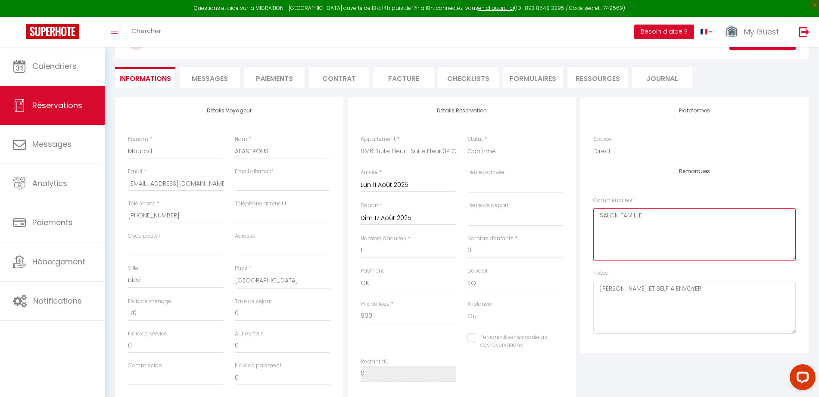
scroll to position [69, 0]
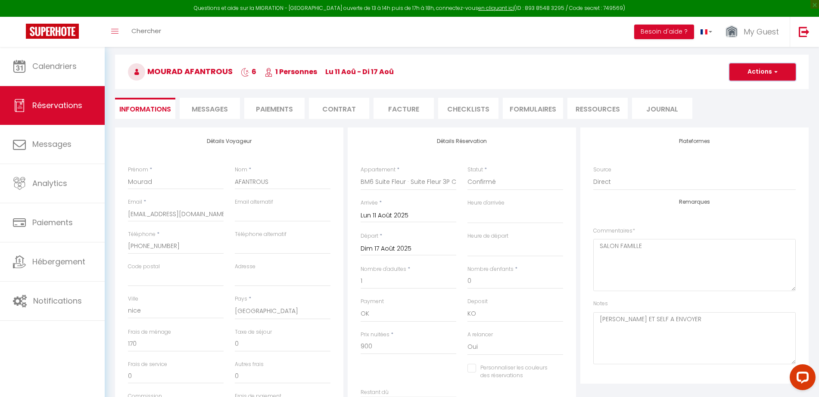
click at [767, 72] on button "Actions" at bounding box center [763, 71] width 66 height 17
click at [751, 91] on link "Enregistrer" at bounding box center [754, 90] width 68 height 11
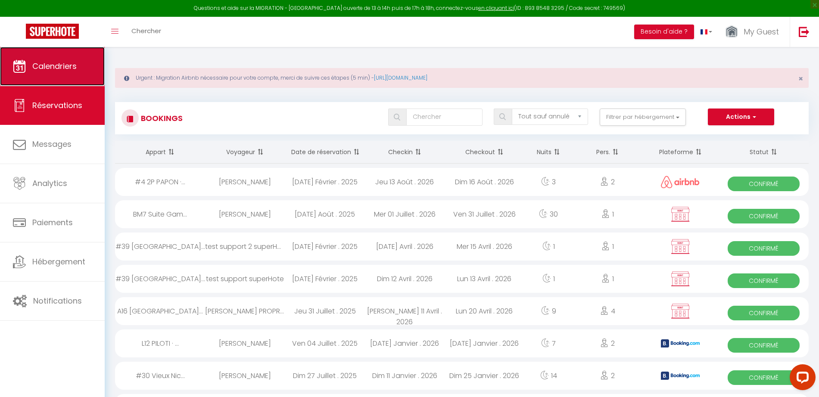
click at [54, 66] on span "Calendriers" at bounding box center [54, 66] width 44 height 11
